Goal: Transaction & Acquisition: Purchase product/service

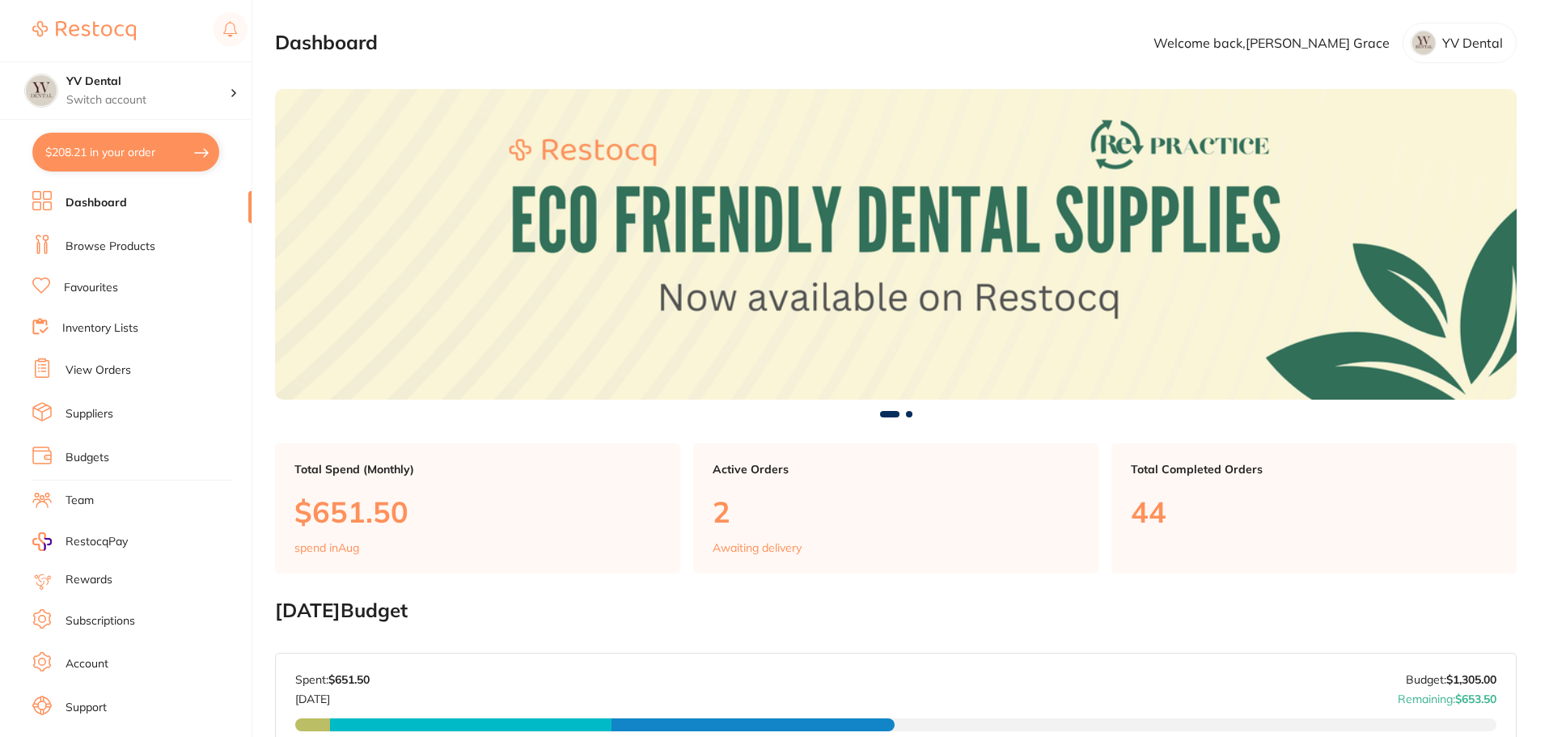
click at [152, 148] on button "$208.21 in your order" at bounding box center [125, 152] width 187 height 39
checkbox input "true"
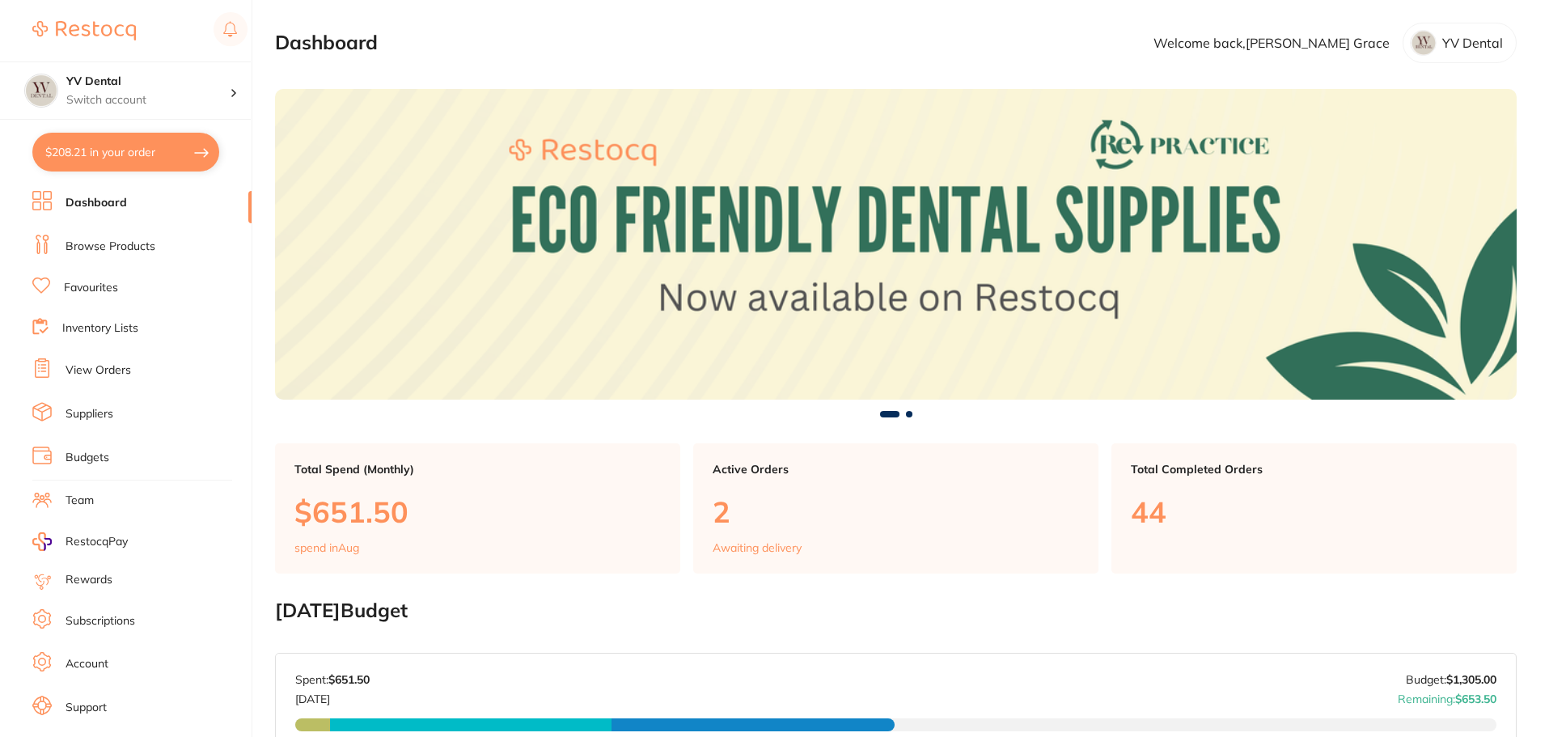
checkbox input "true"
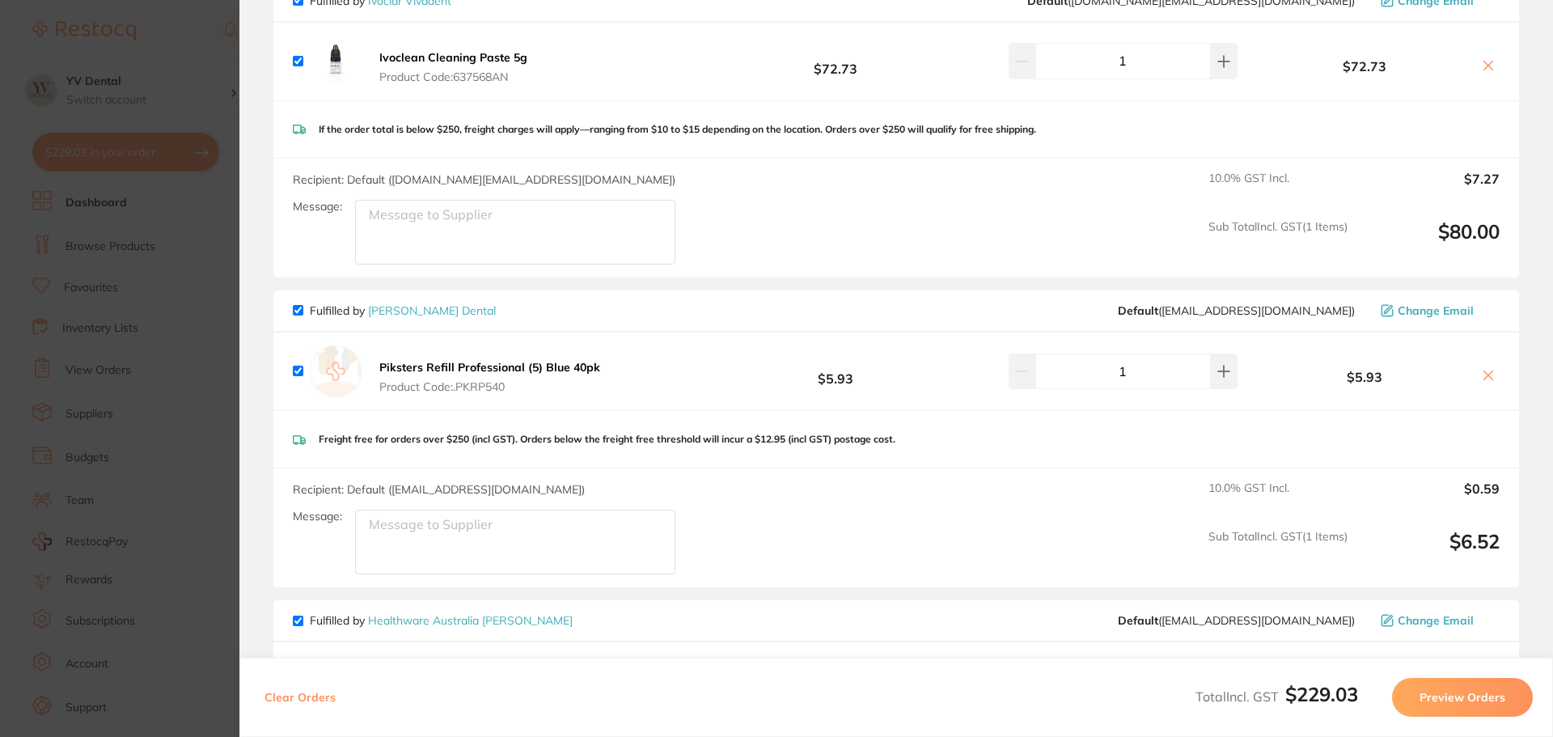
scroll to position [485, 0]
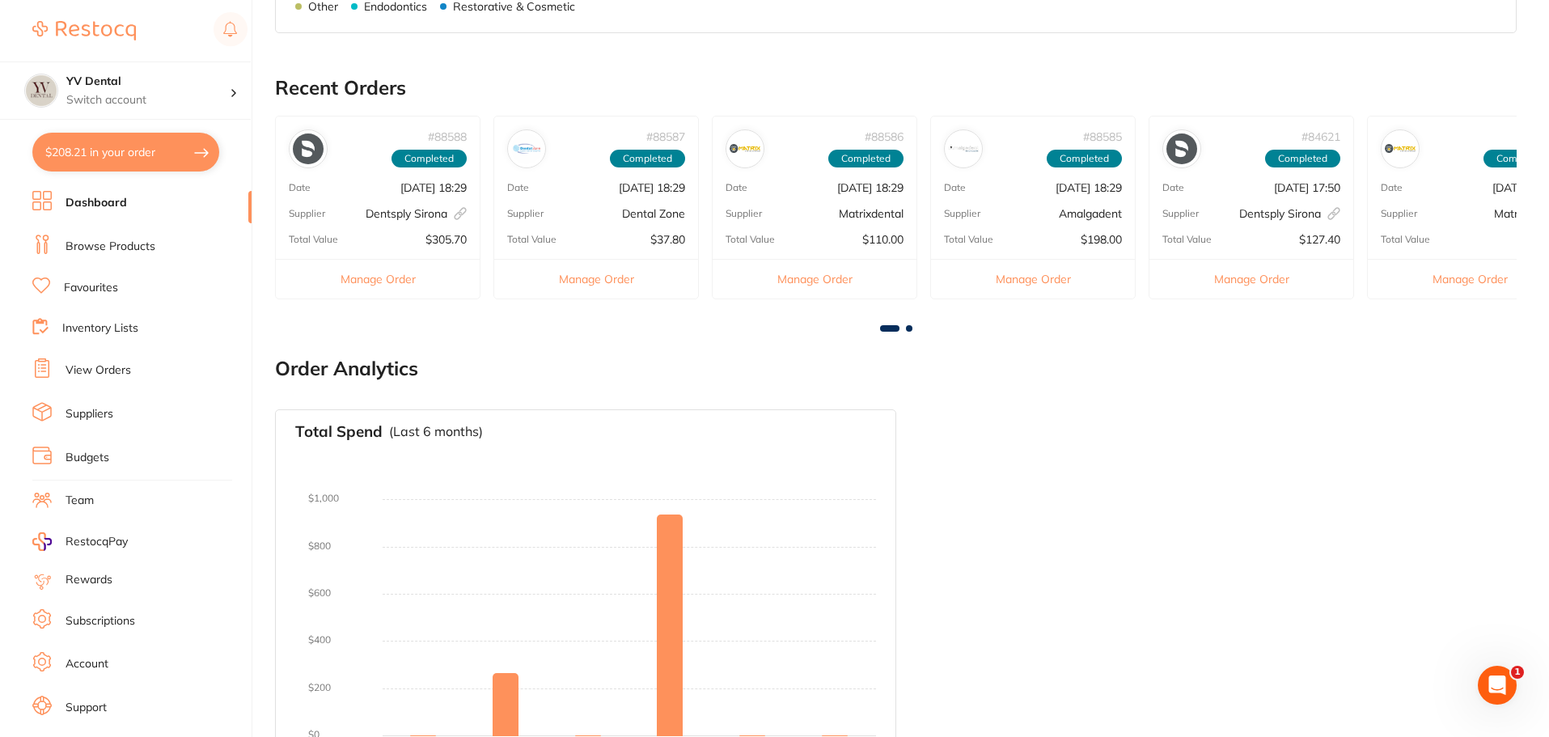
scroll to position [721, 0]
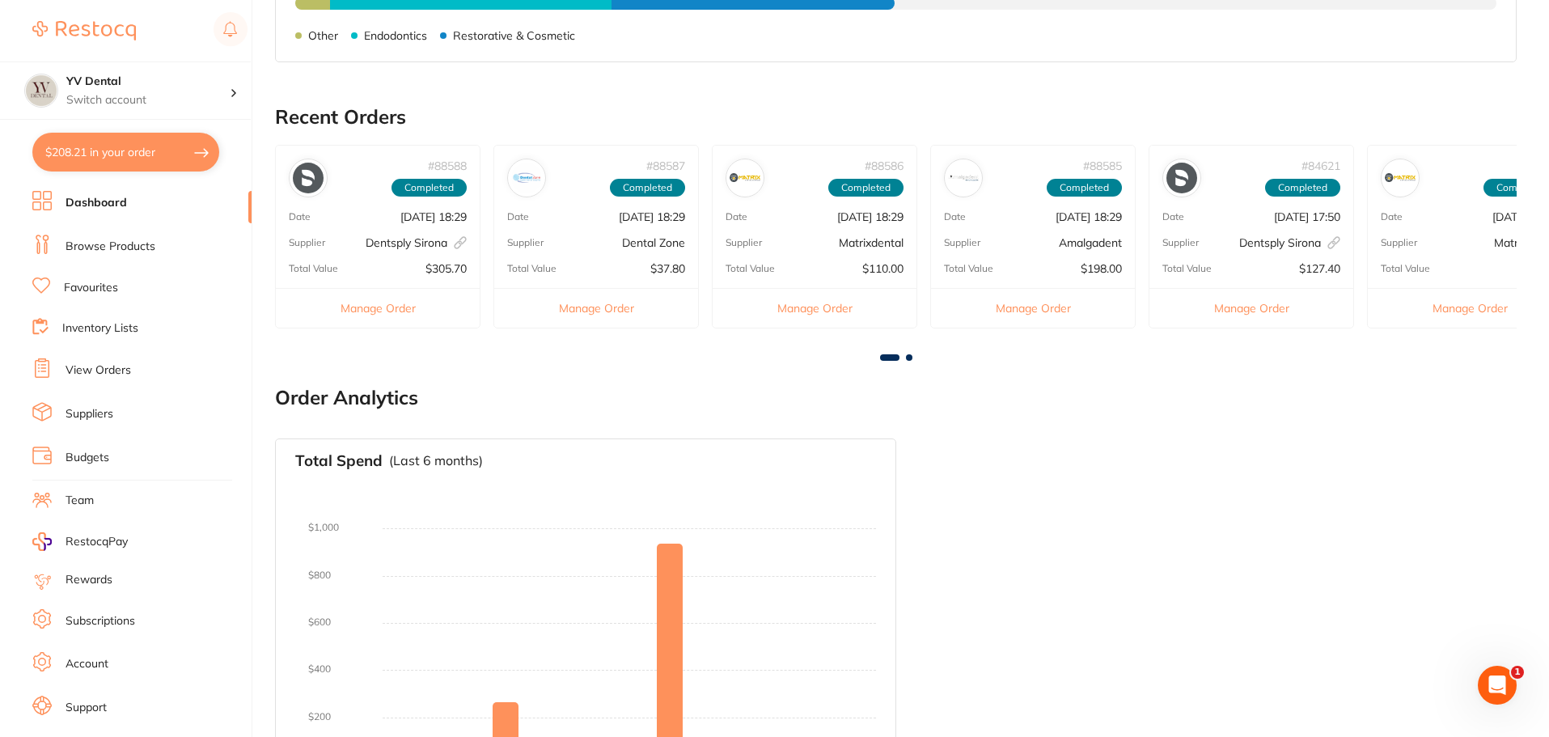
click at [183, 163] on button "$208.21 in your order" at bounding box center [125, 152] width 187 height 39
checkbox input "true"
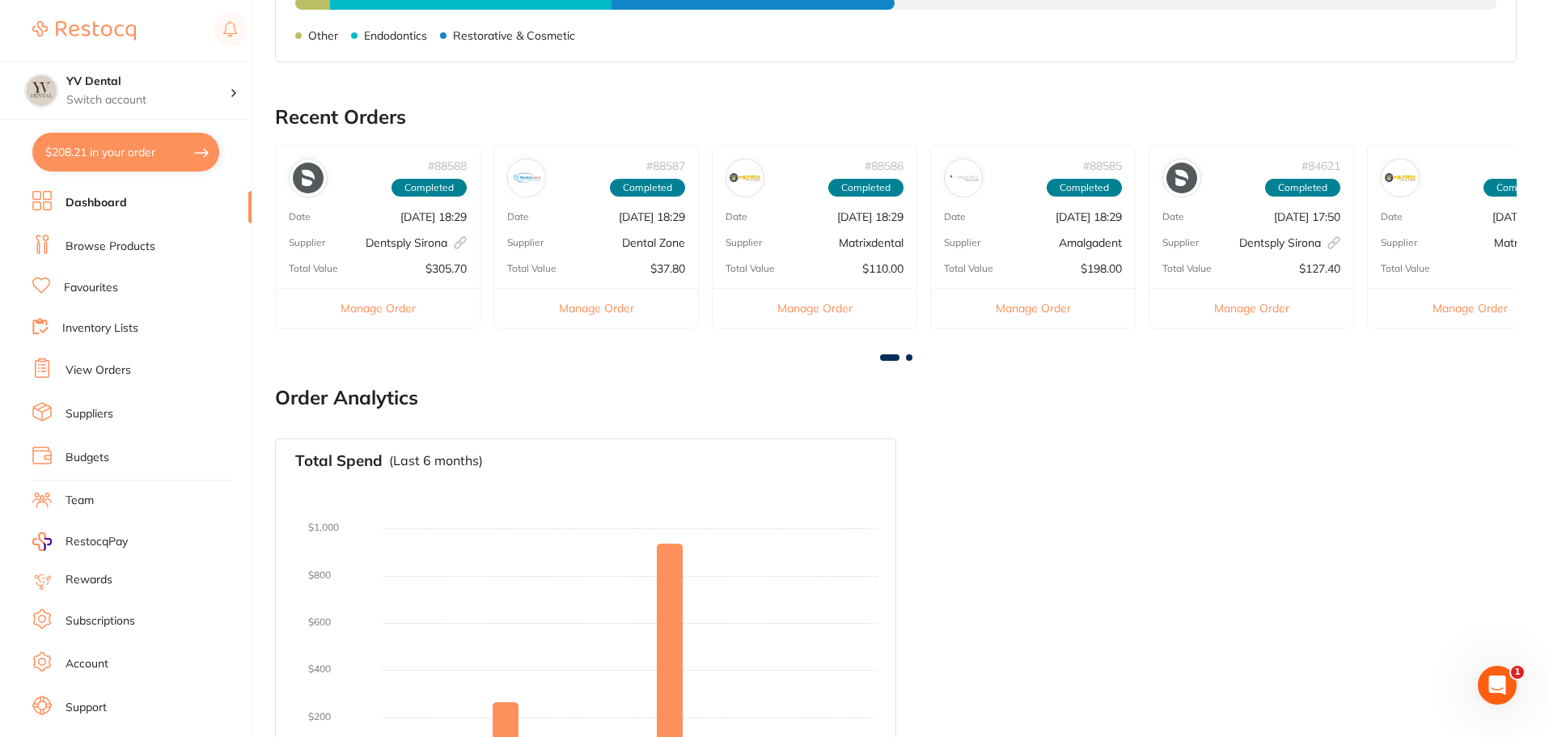
checkbox input "true"
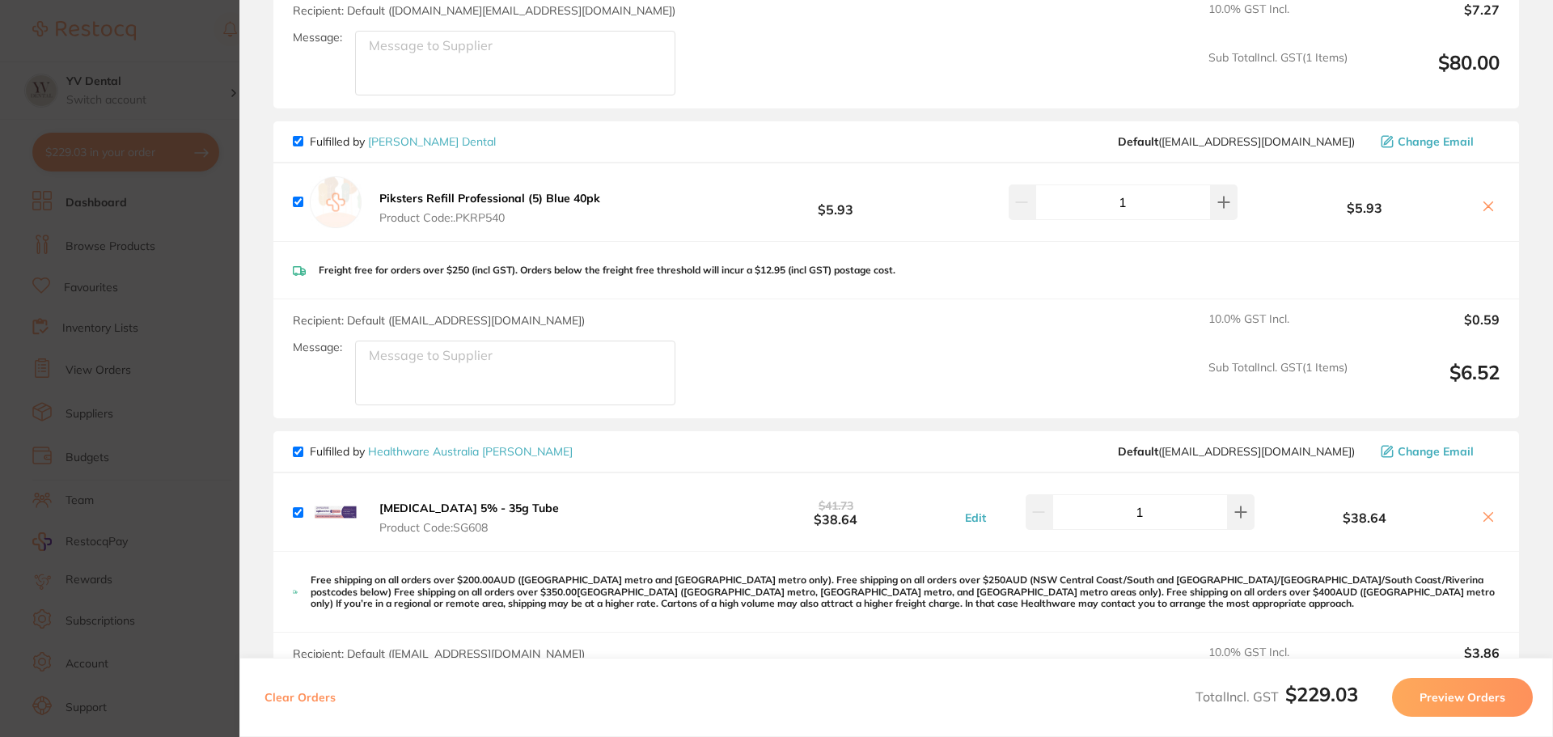
scroll to position [914, 0]
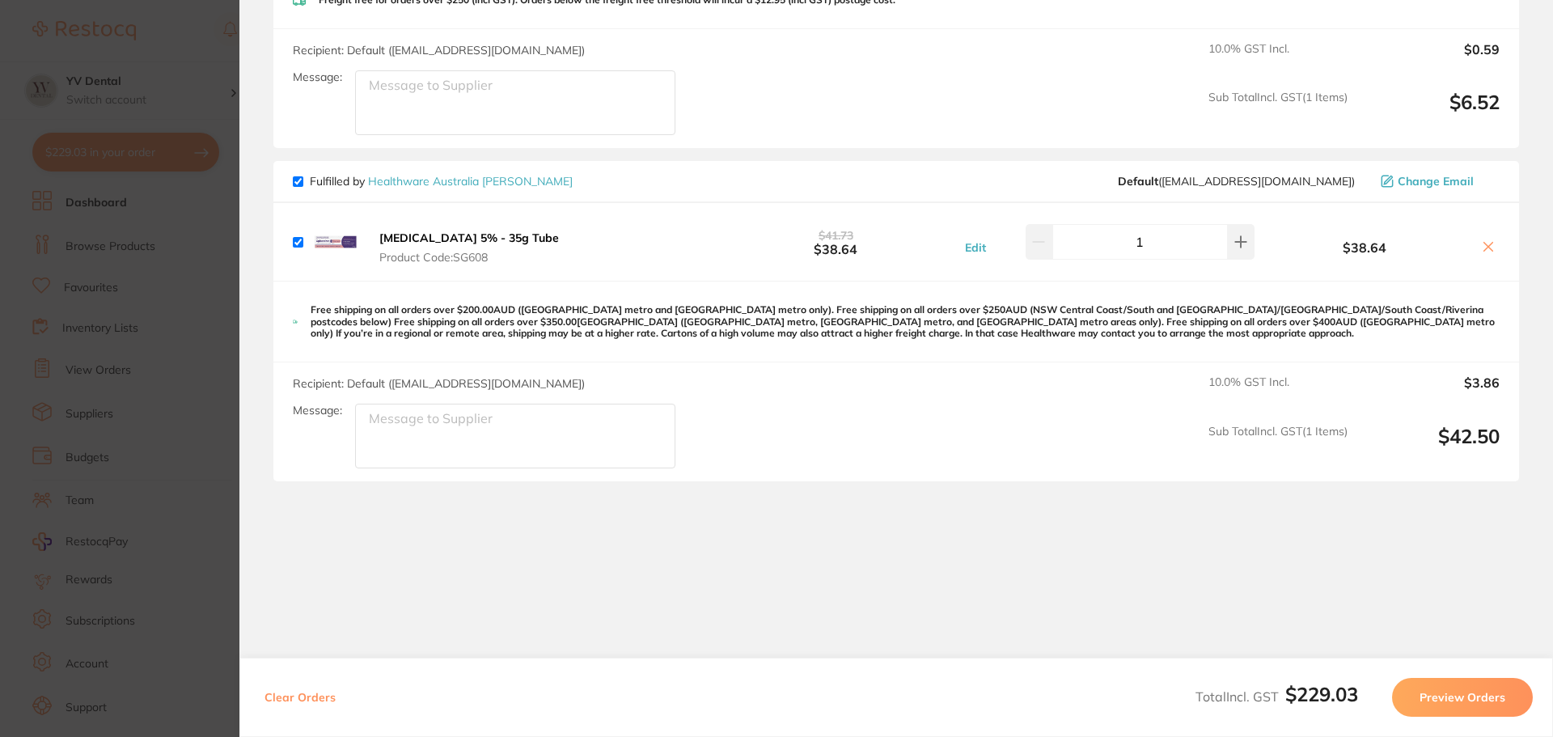
click at [1484, 252] on icon at bounding box center [1488, 246] width 13 height 13
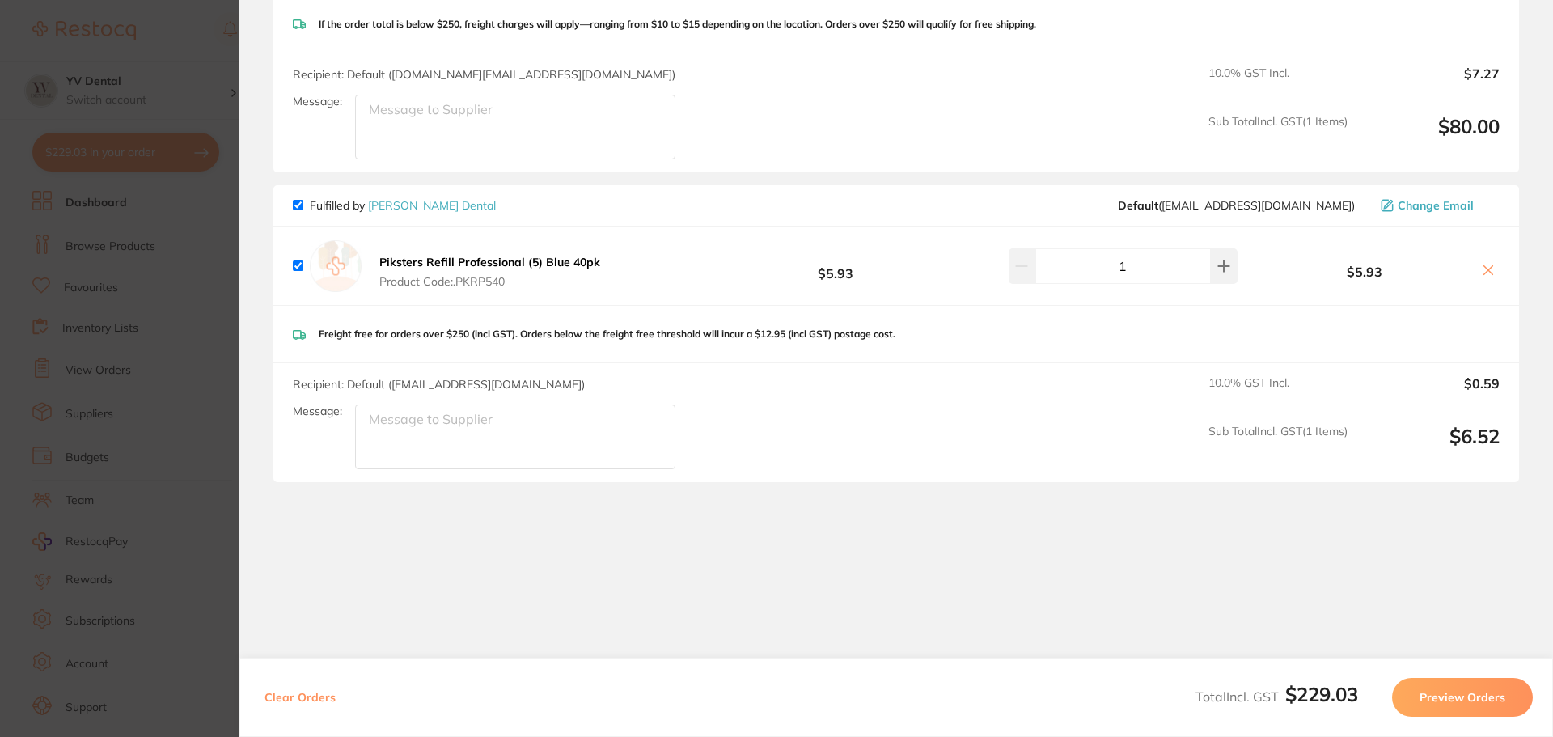
scroll to position [580, 0]
checkbox input "true"
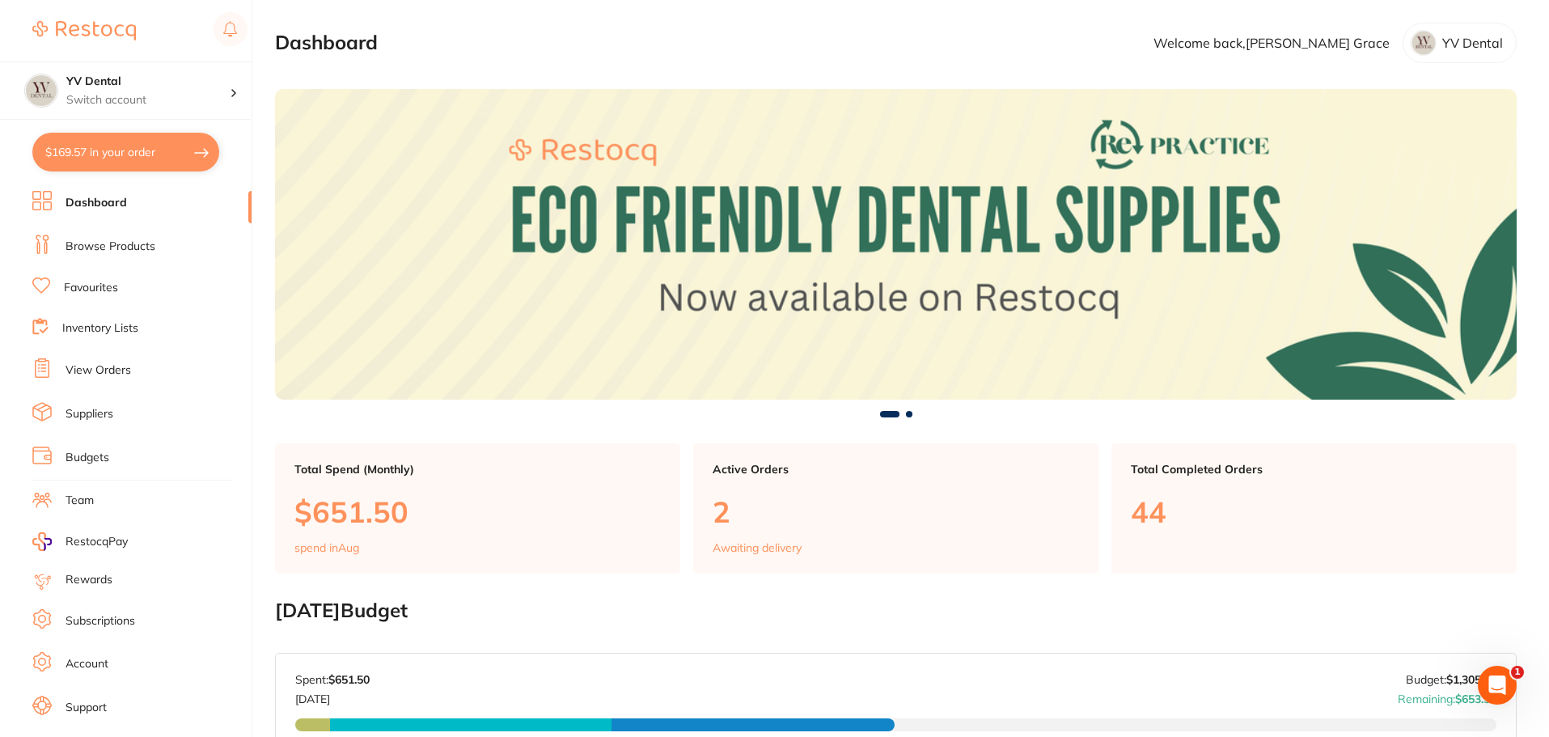
click at [103, 147] on button "$169.57 in your order" at bounding box center [125, 152] width 187 height 39
checkbox input "true"
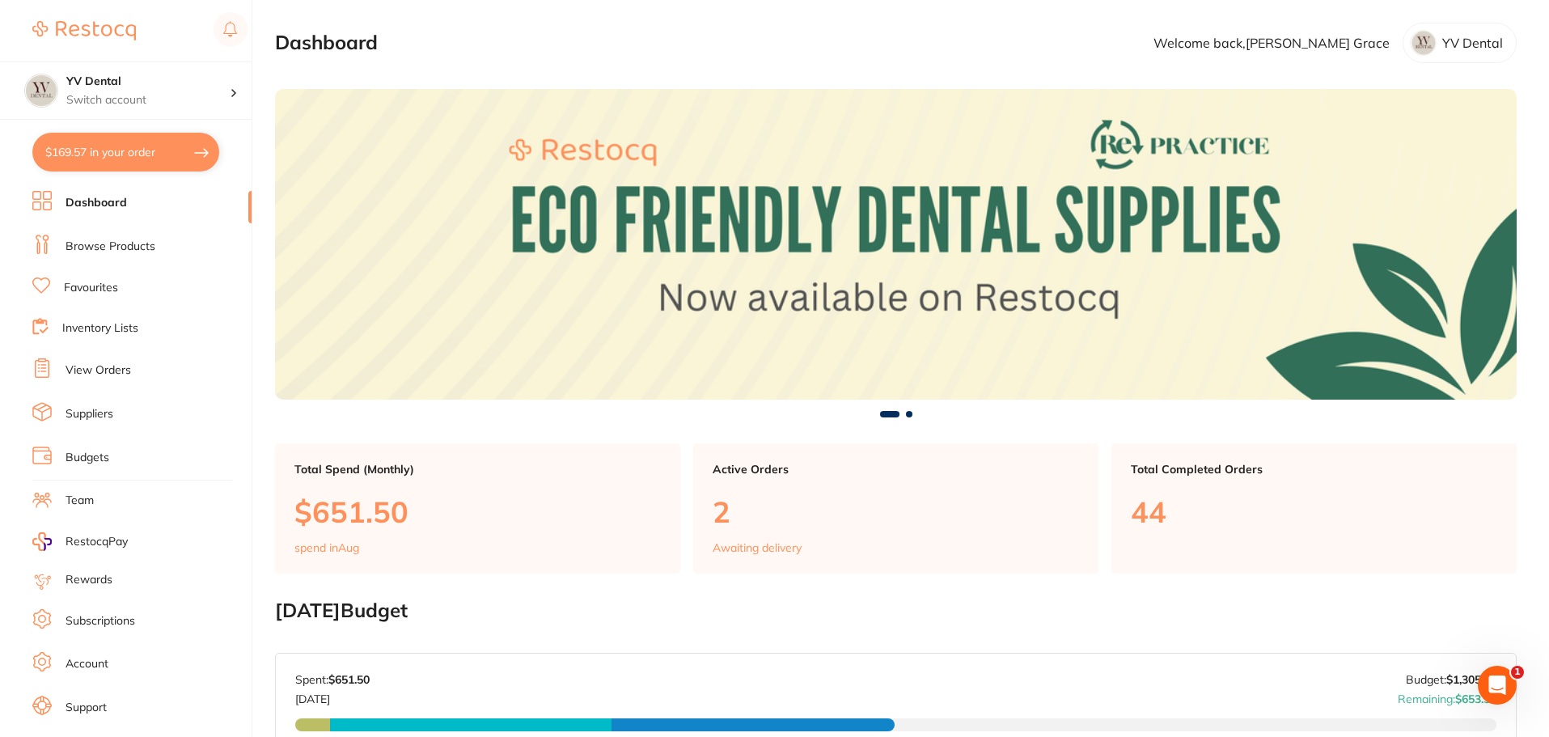
checkbox input "true"
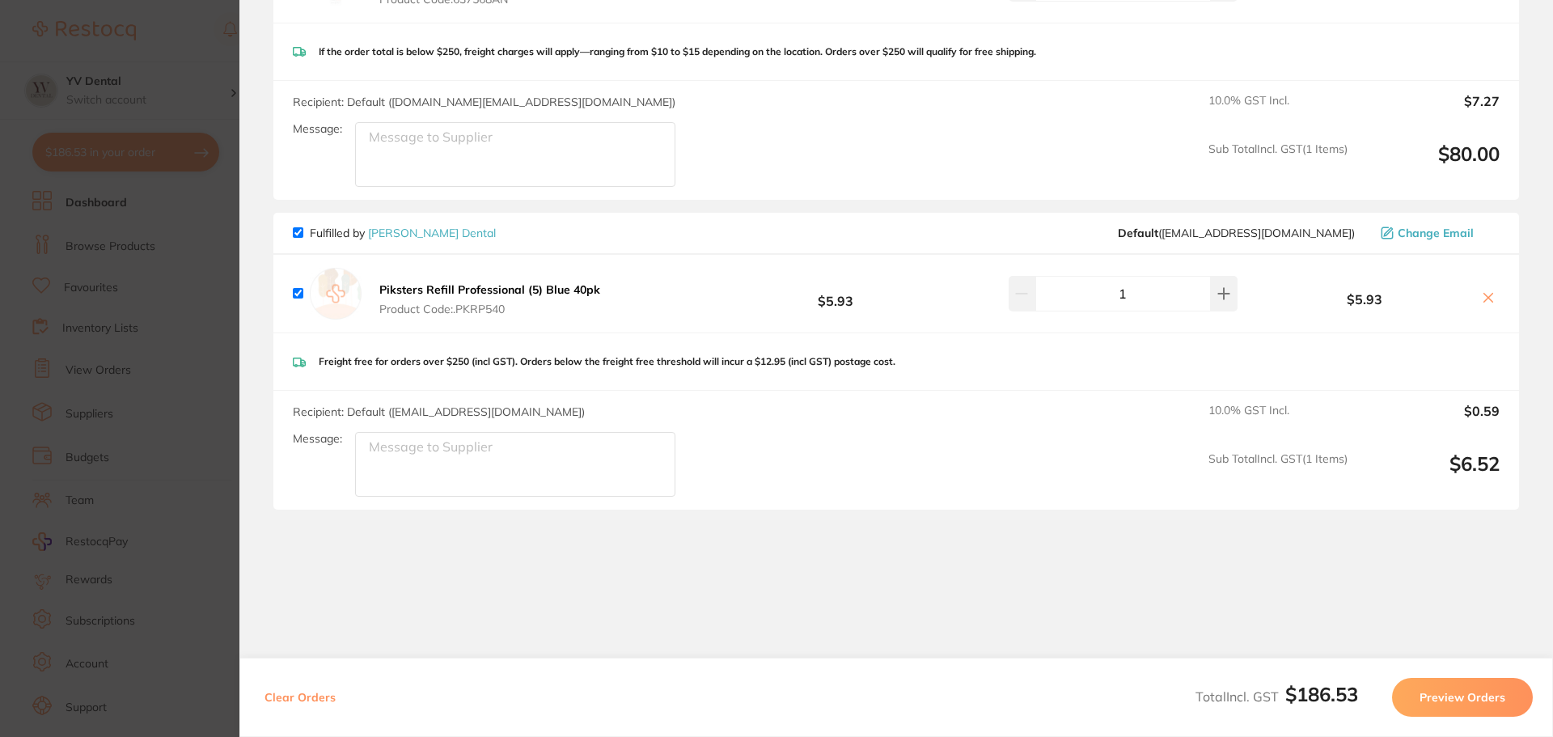
scroll to position [580, 0]
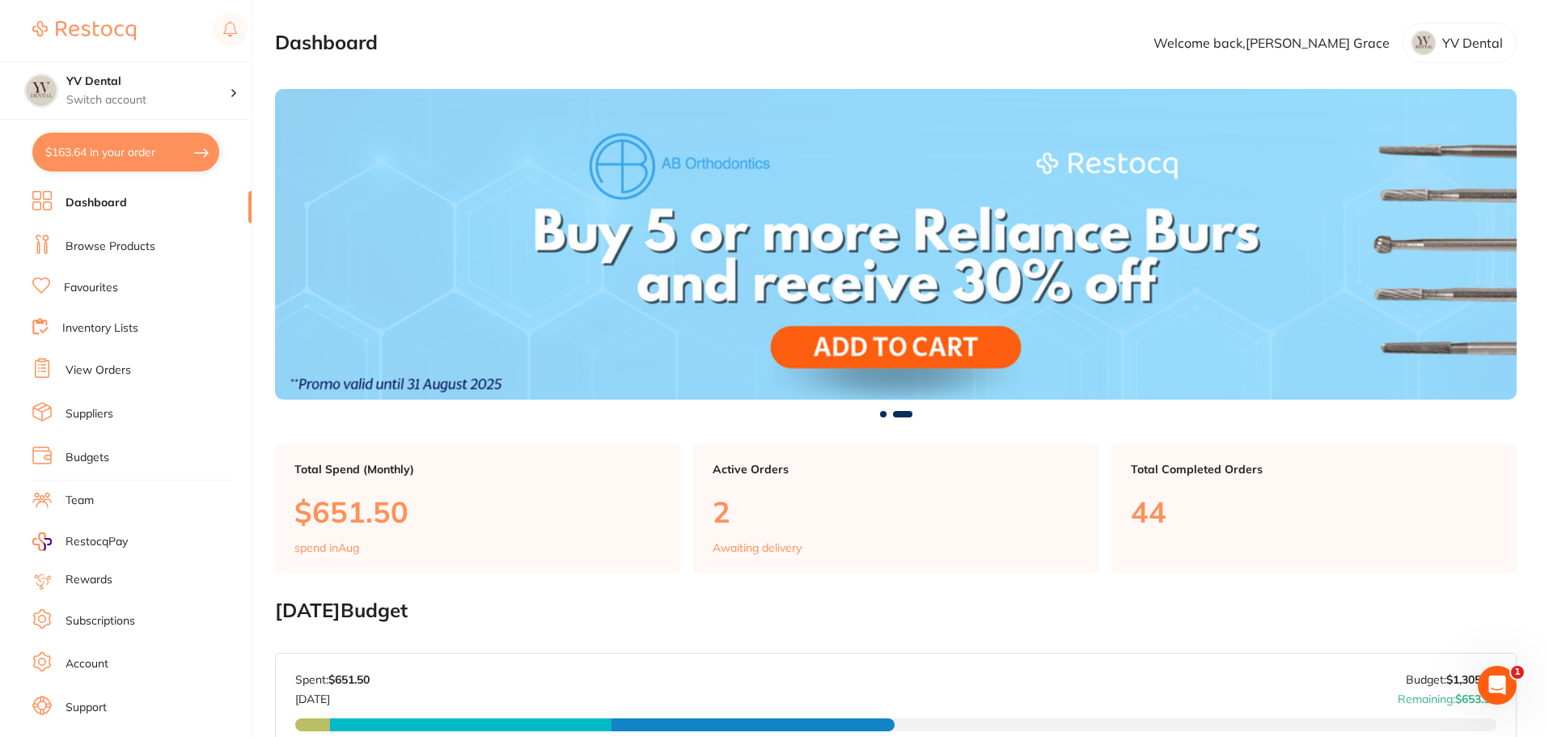
click at [125, 145] on button "$163.64 in your order" at bounding box center [125, 152] width 187 height 39
checkbox input "true"
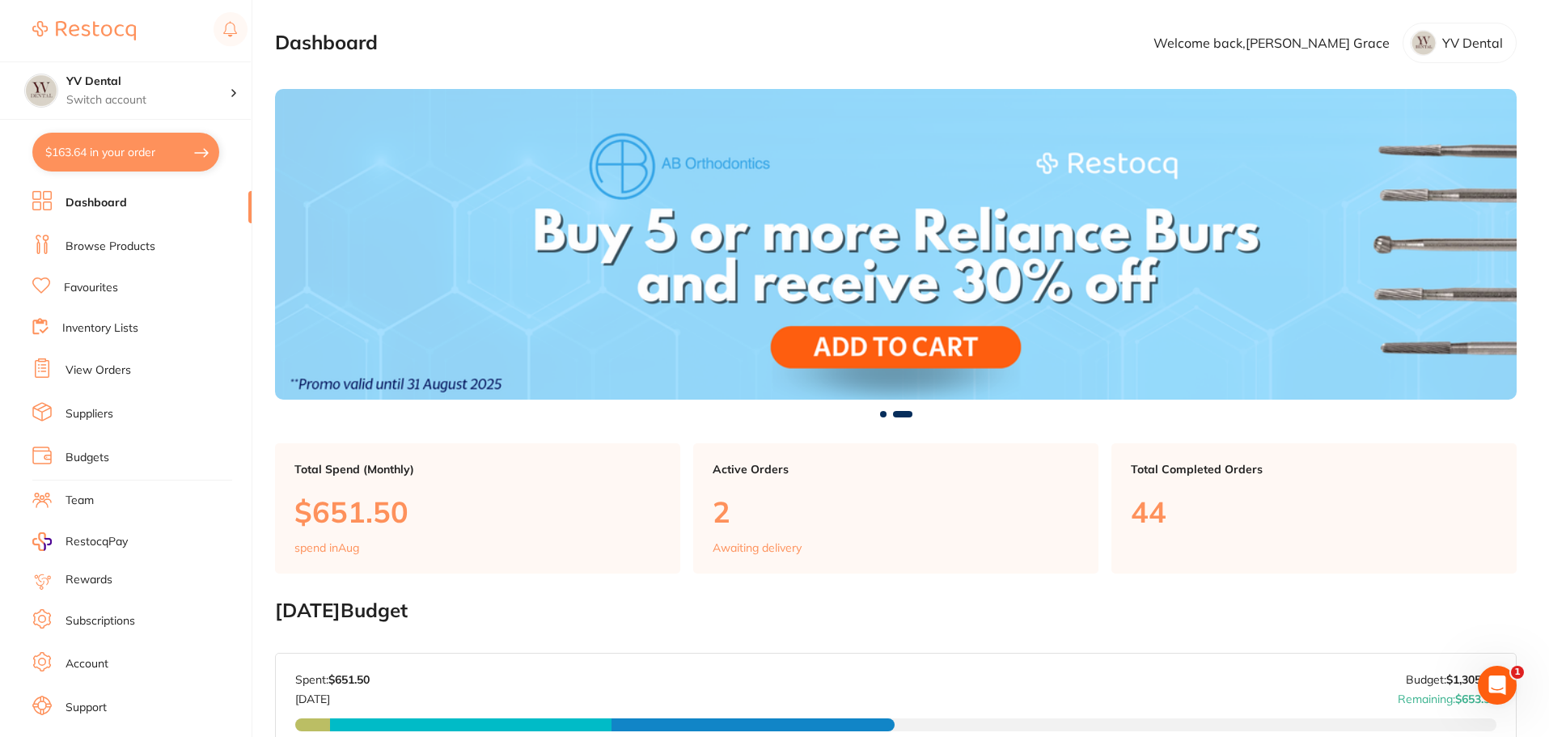
checkbox input "true"
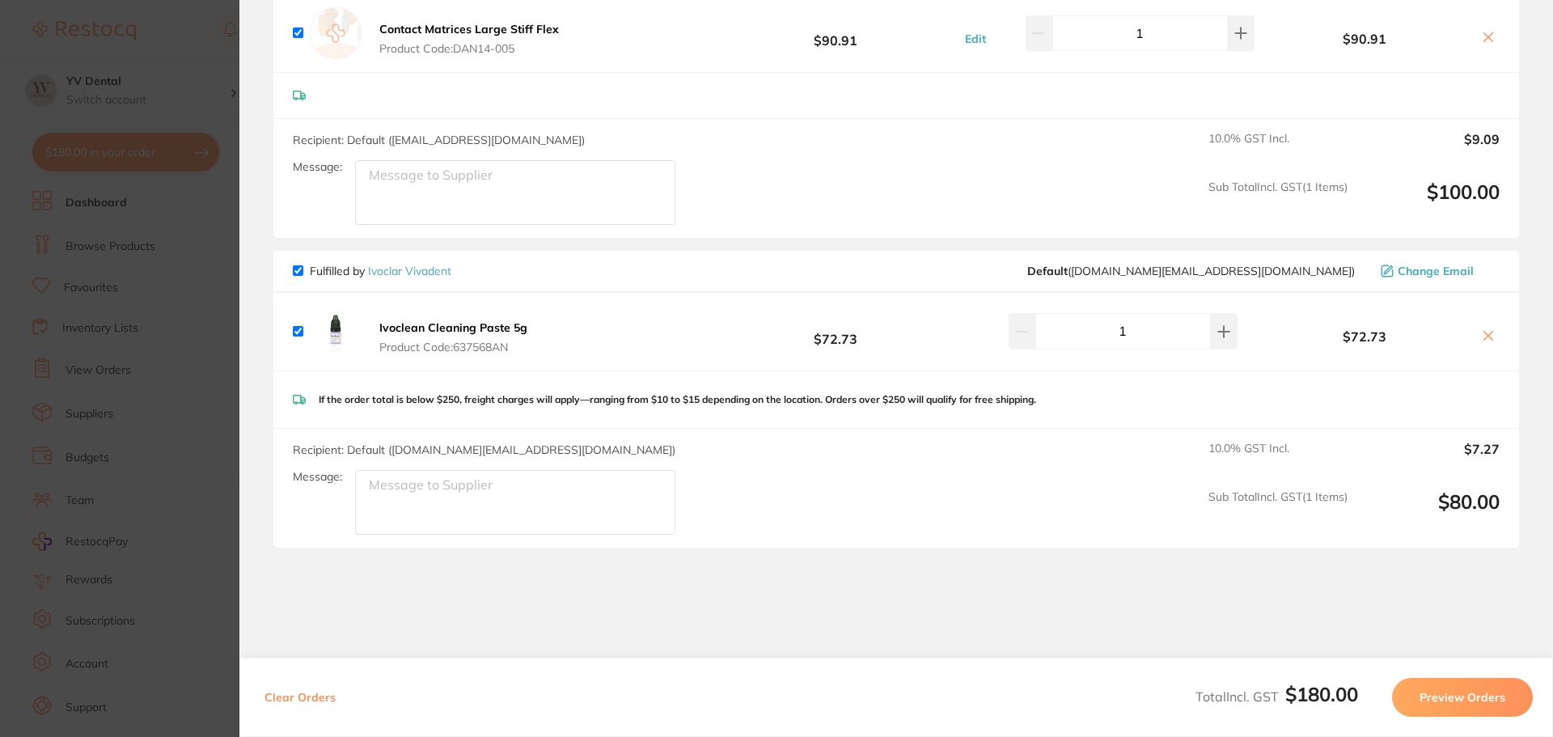
scroll to position [108, 0]
